Goal: Task Accomplishment & Management: Manage account settings

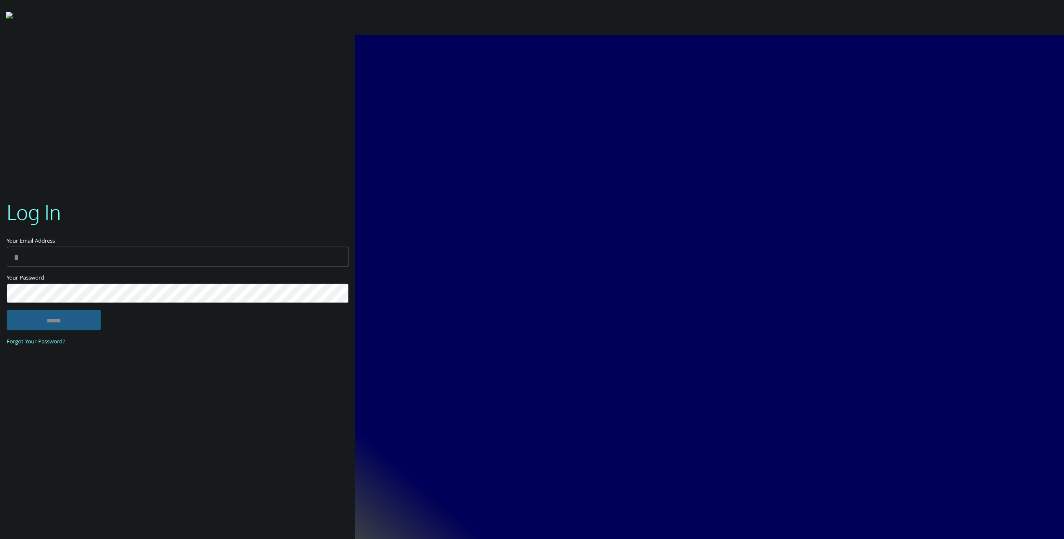
type input "**********"
click at [83, 320] on input "******" at bounding box center [54, 320] width 94 height 20
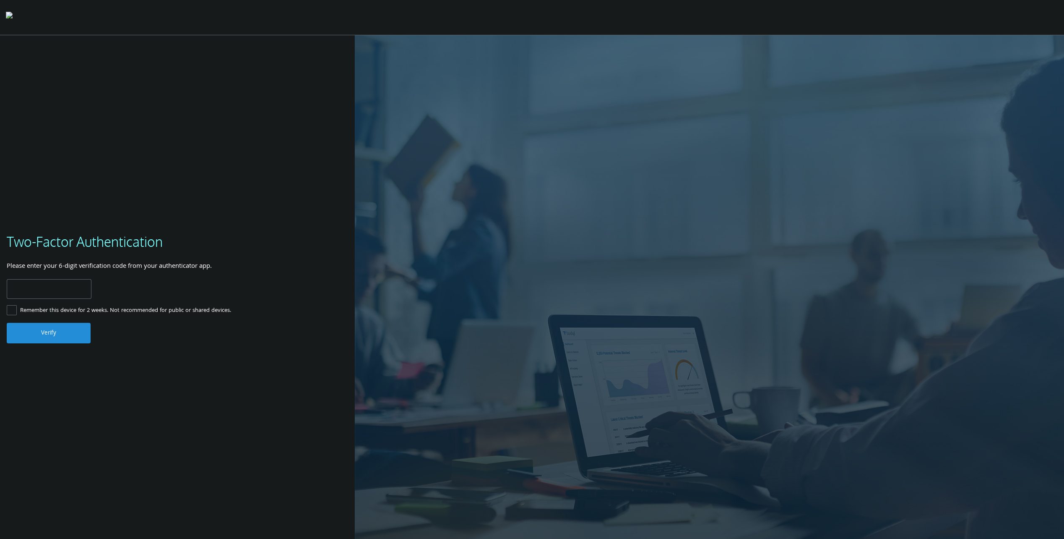
type input "******"
click at [50, 339] on button "Verify" at bounding box center [49, 333] width 84 height 20
